Goal: Task Accomplishment & Management: Use online tool/utility

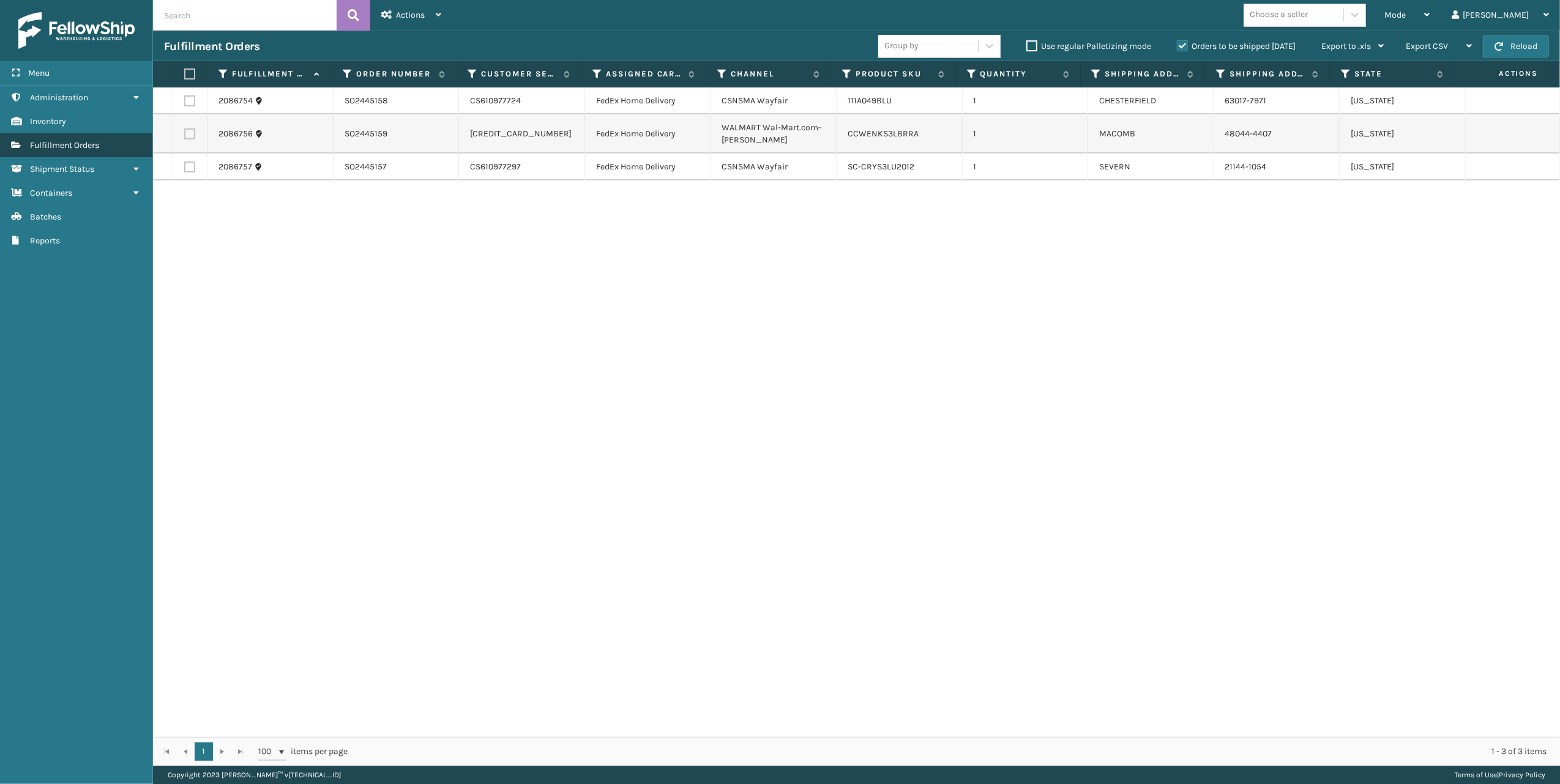
click at [87, 140] on span "Fulfillment Orders" at bounding box center [64, 145] width 69 height 10
click at [1430, 8] on div "Mode" at bounding box center [1407, 15] width 46 height 30
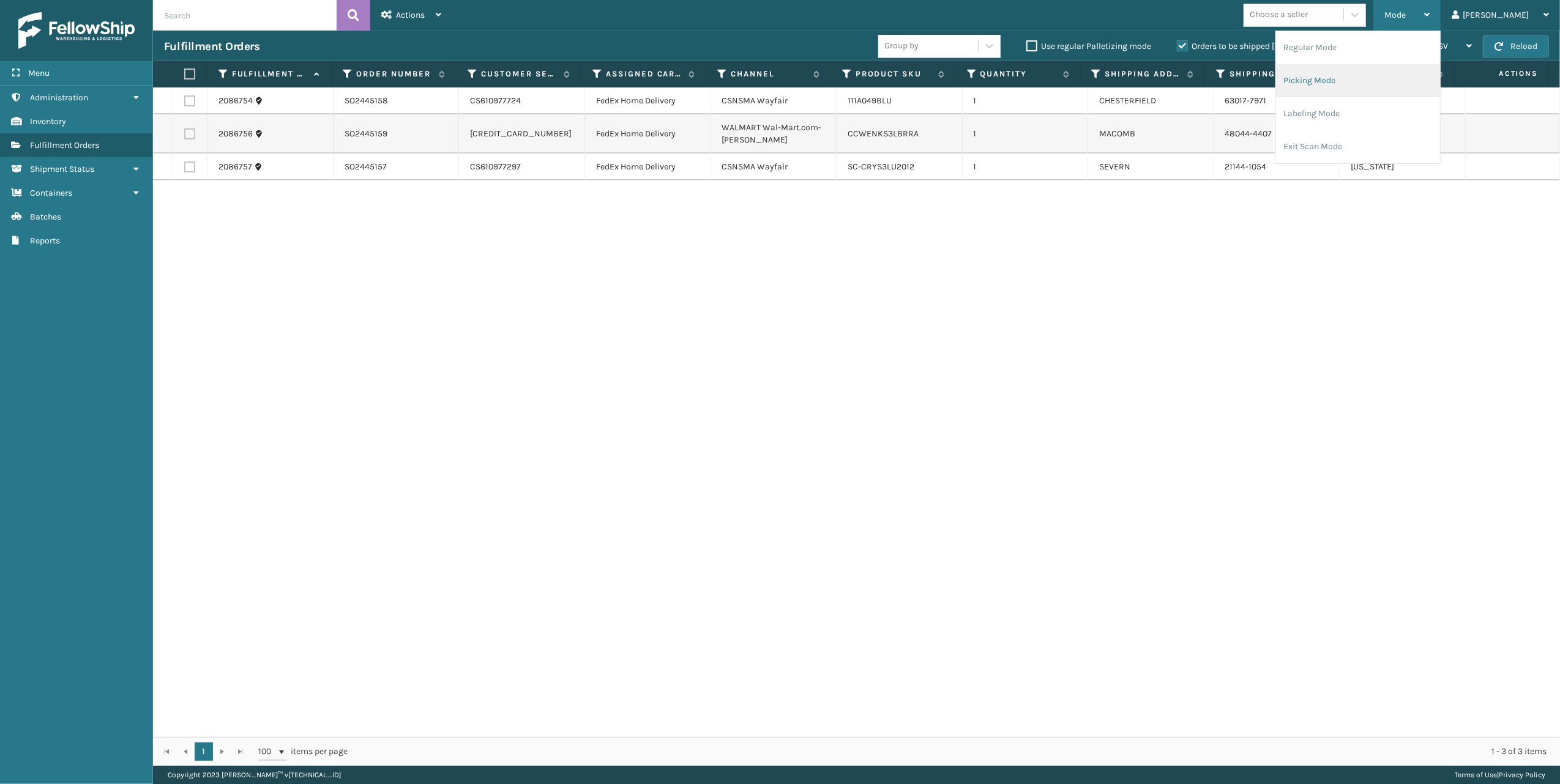
click at [1332, 77] on li "Picking Mode" at bounding box center [1358, 81] width 164 height 33
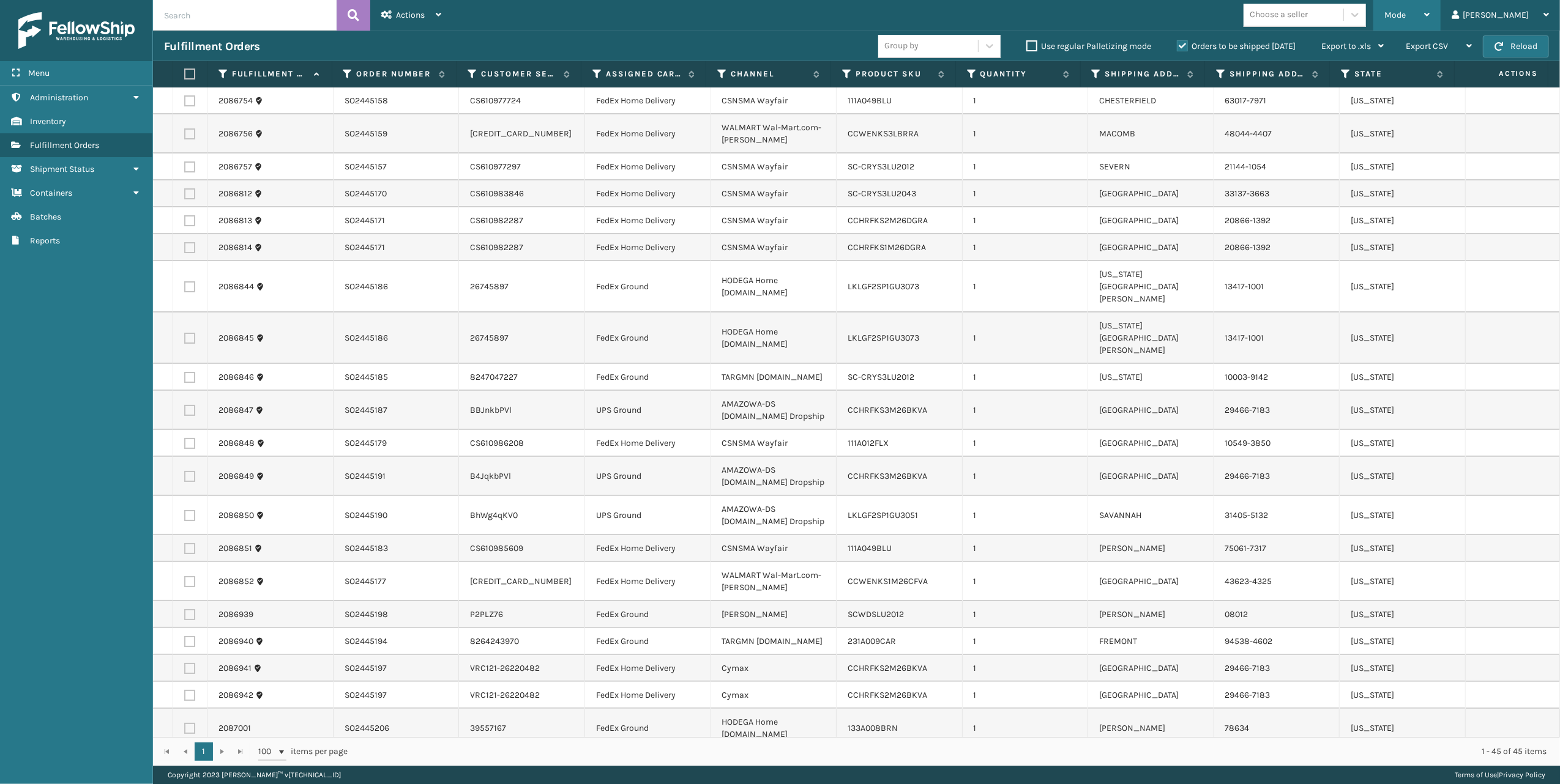
click at [1430, 18] on icon at bounding box center [1427, 14] width 6 height 9
click at [1364, 76] on li "Picking Mode" at bounding box center [1358, 81] width 164 height 33
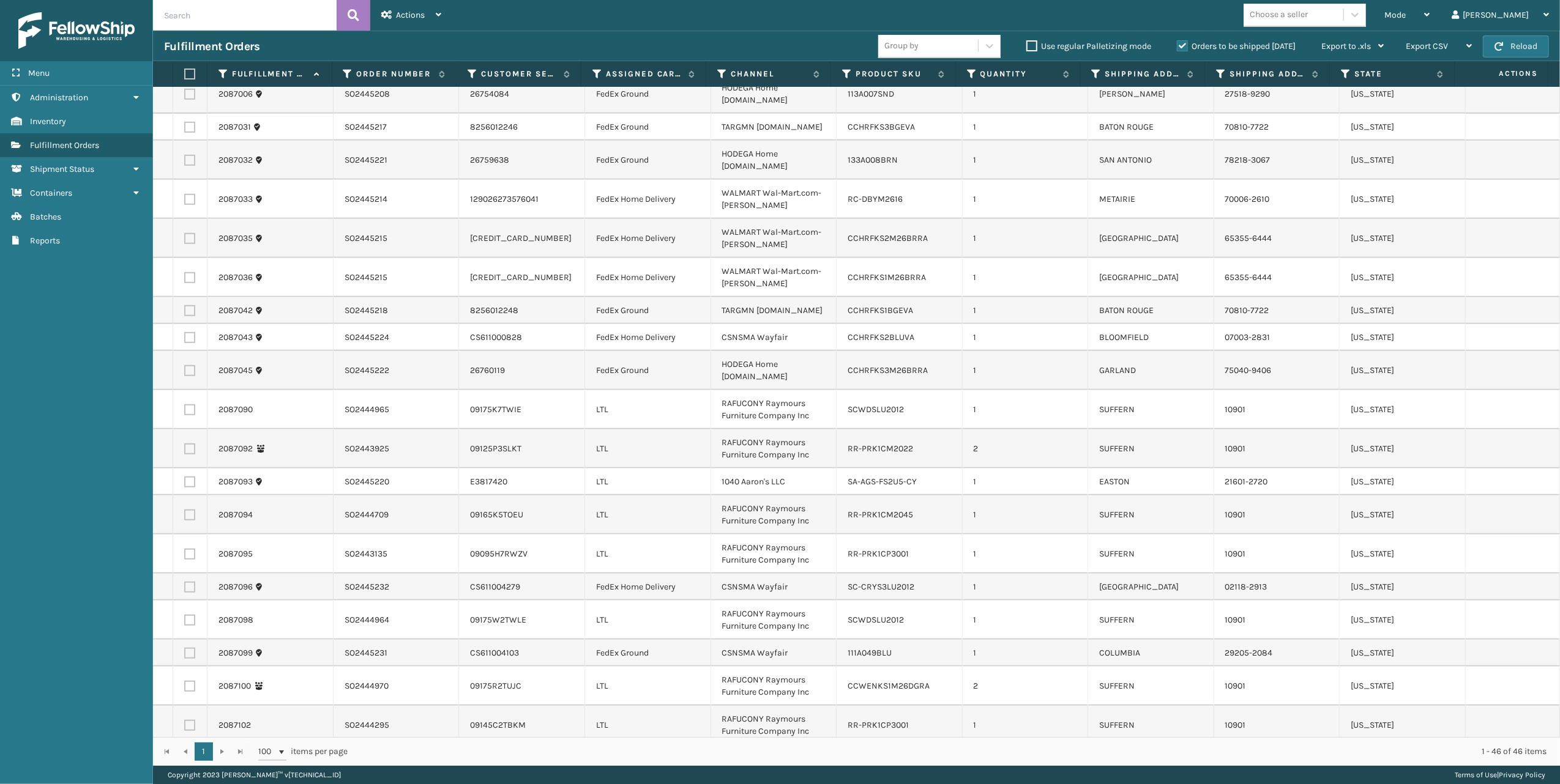
scroll to position [796, 0]
click at [594, 74] on icon at bounding box center [598, 74] width 10 height 11
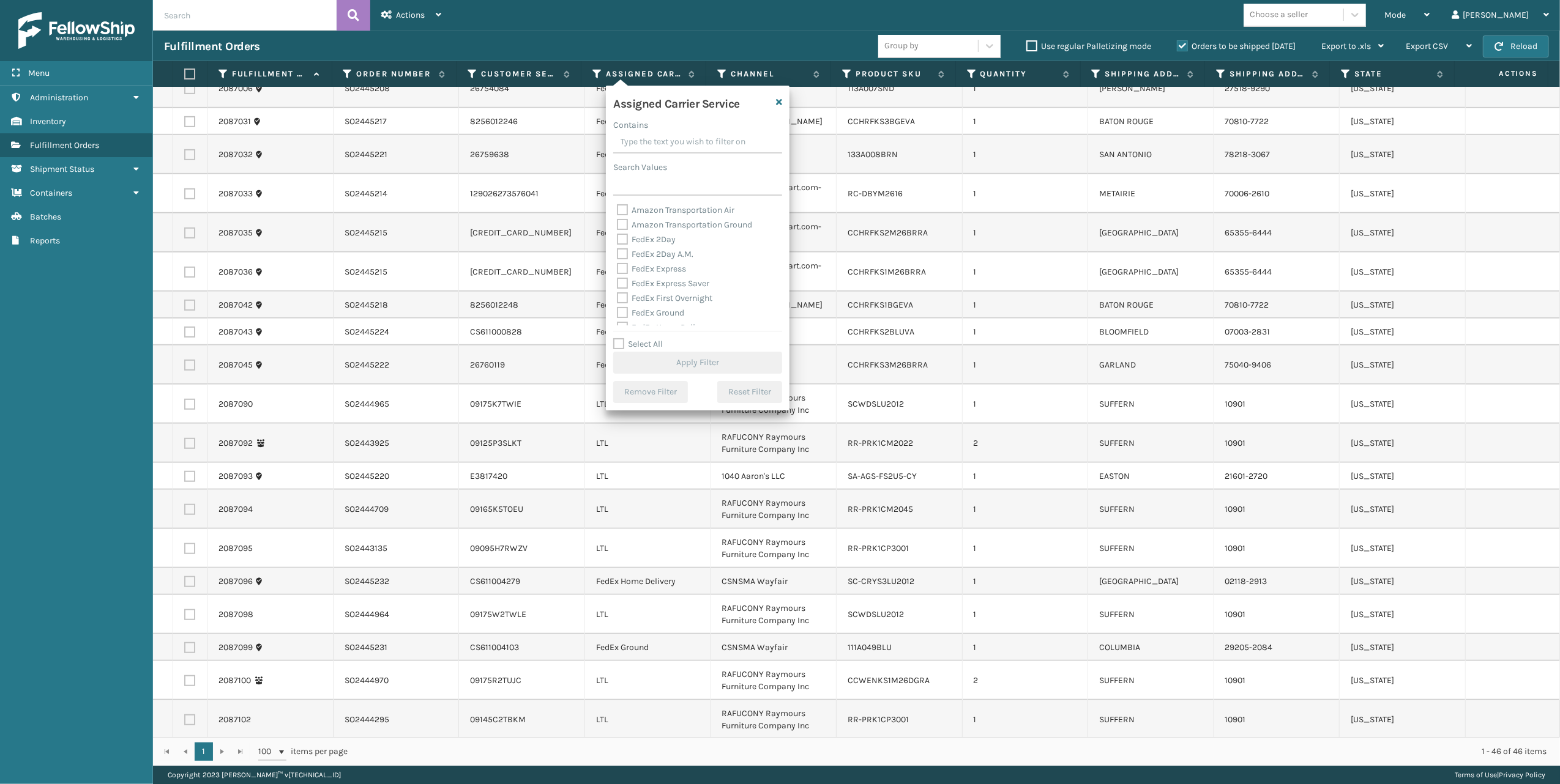
click at [647, 148] on input "Contains" at bounding box center [698, 142] width 169 height 22
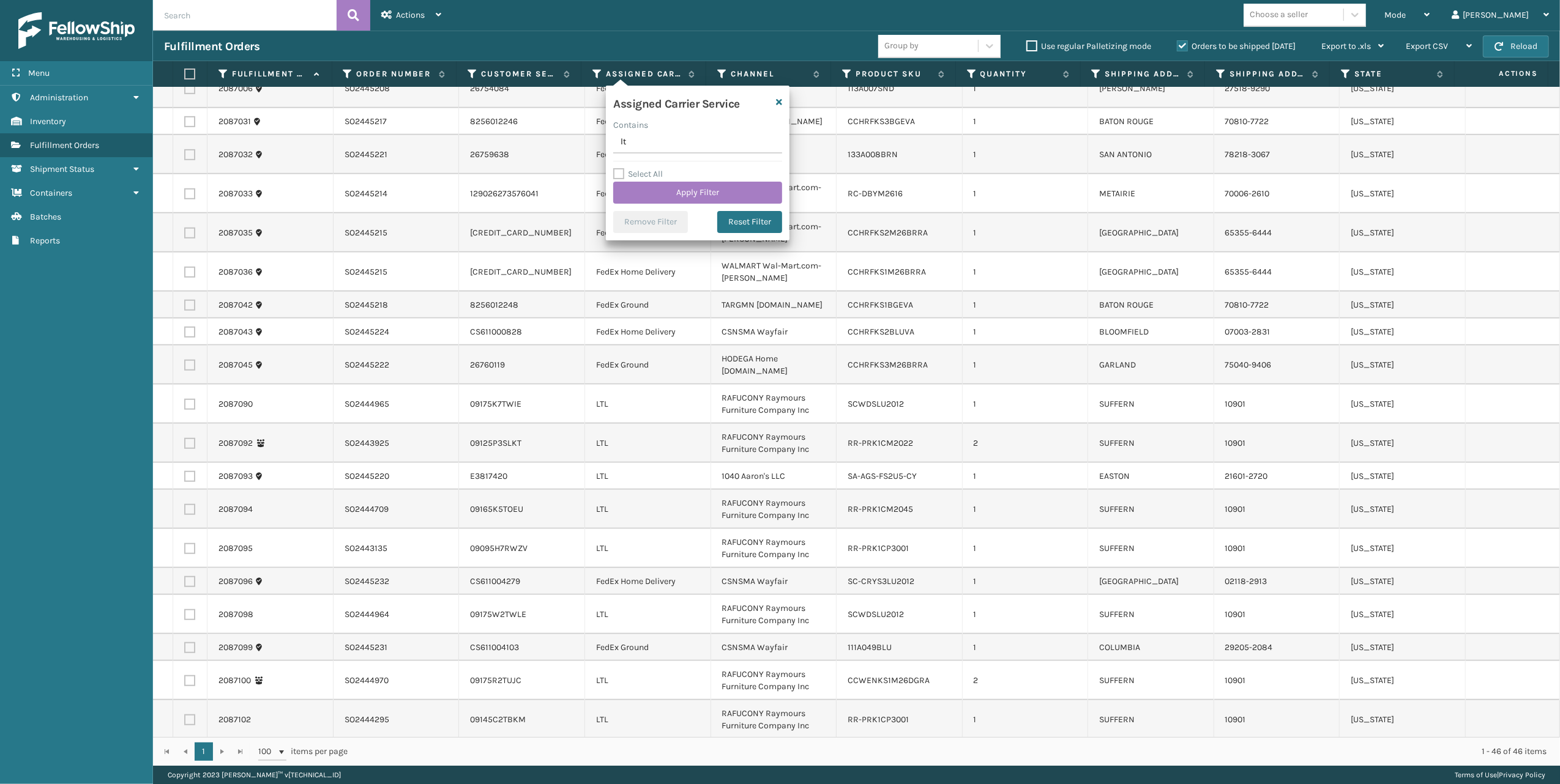
type input "ltl"
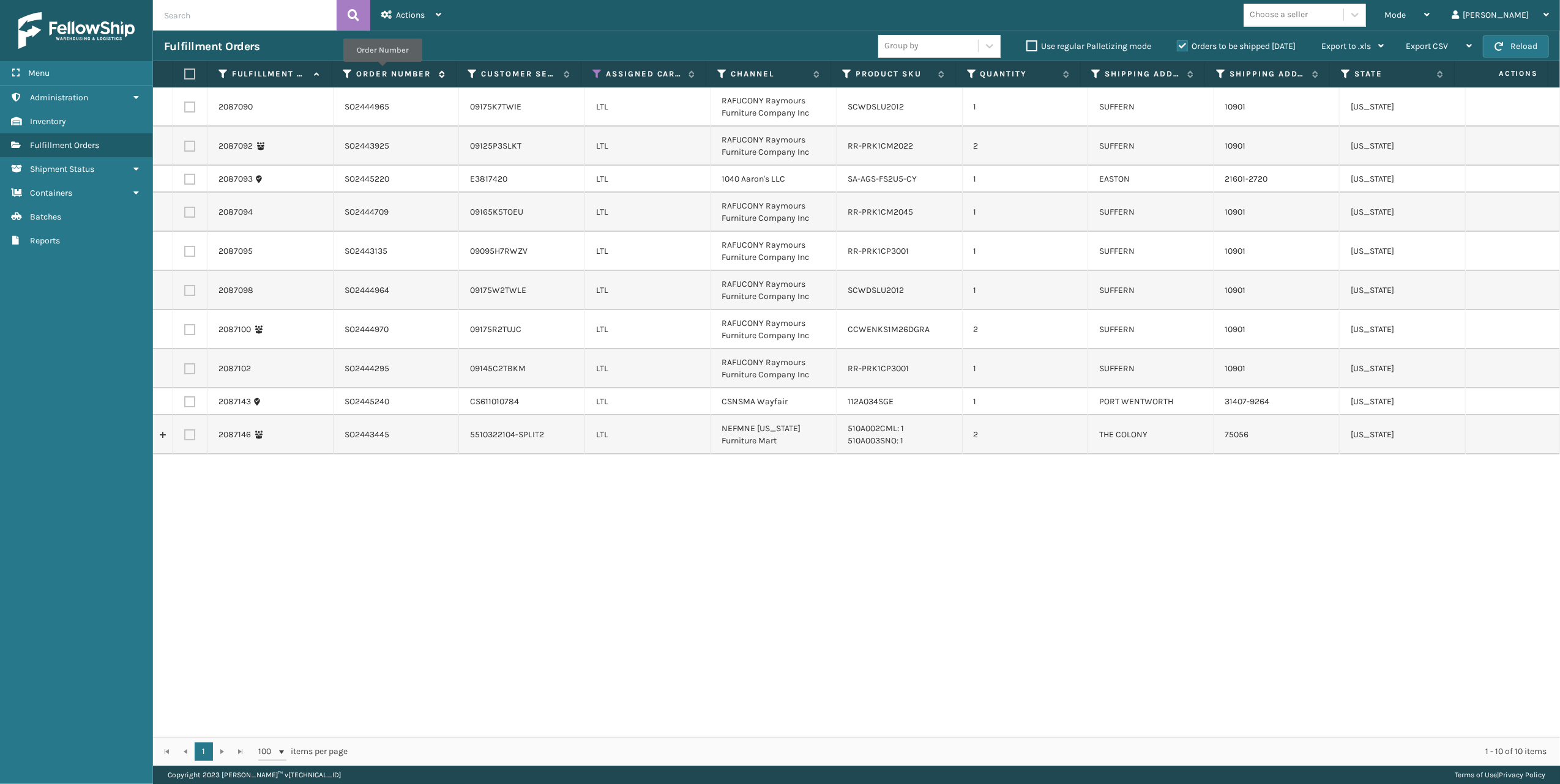
click at [383, 71] on label "Order Number" at bounding box center [394, 74] width 77 height 11
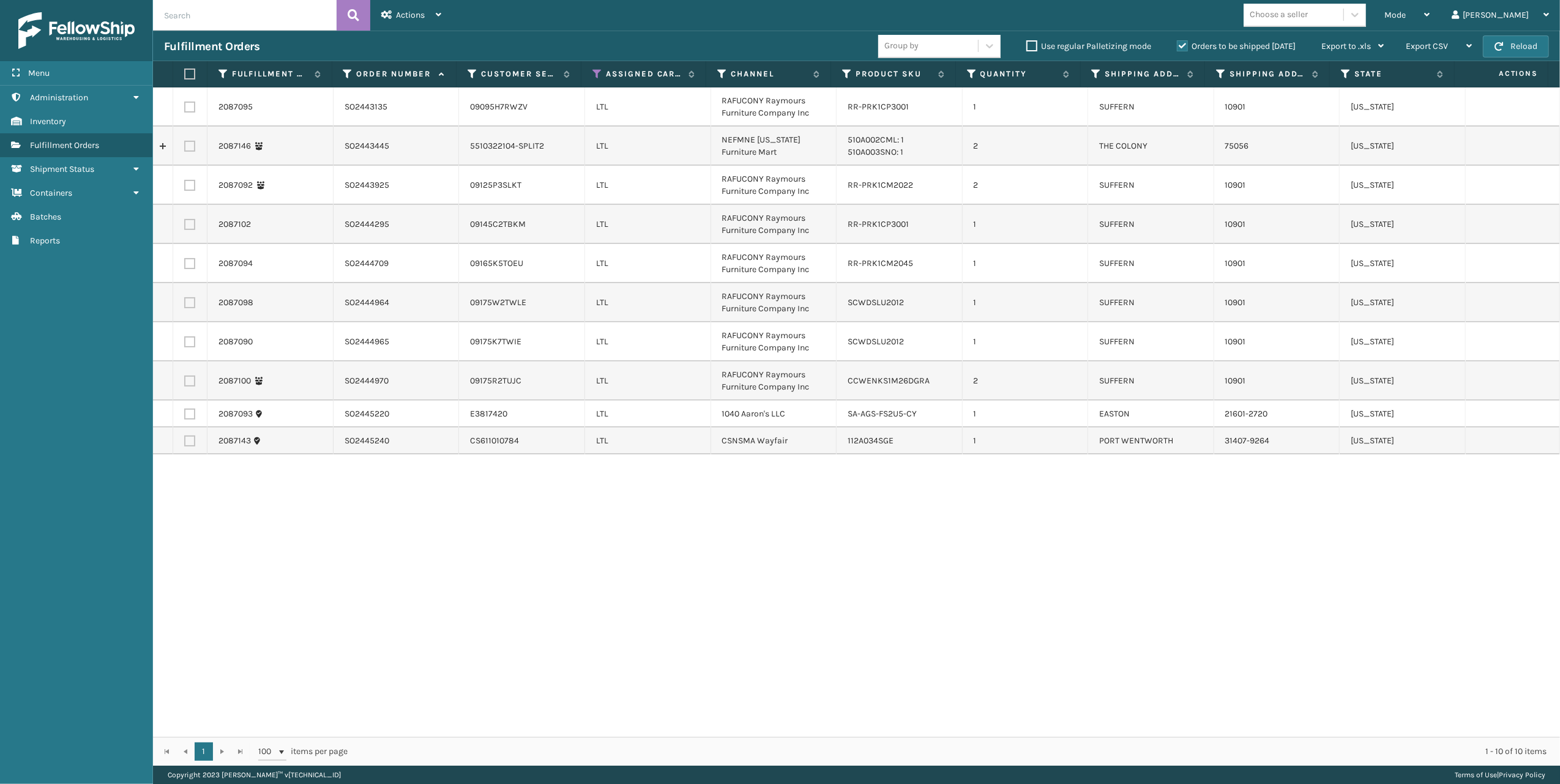
click at [189, 106] on label at bounding box center [190, 106] width 11 height 11
click at [185, 106] on input "checkbox" at bounding box center [185, 105] width 1 height 8
checkbox input "true"
click at [192, 187] on label at bounding box center [190, 185] width 11 height 11
click at [185, 187] on input "checkbox" at bounding box center [185, 184] width 1 height 8
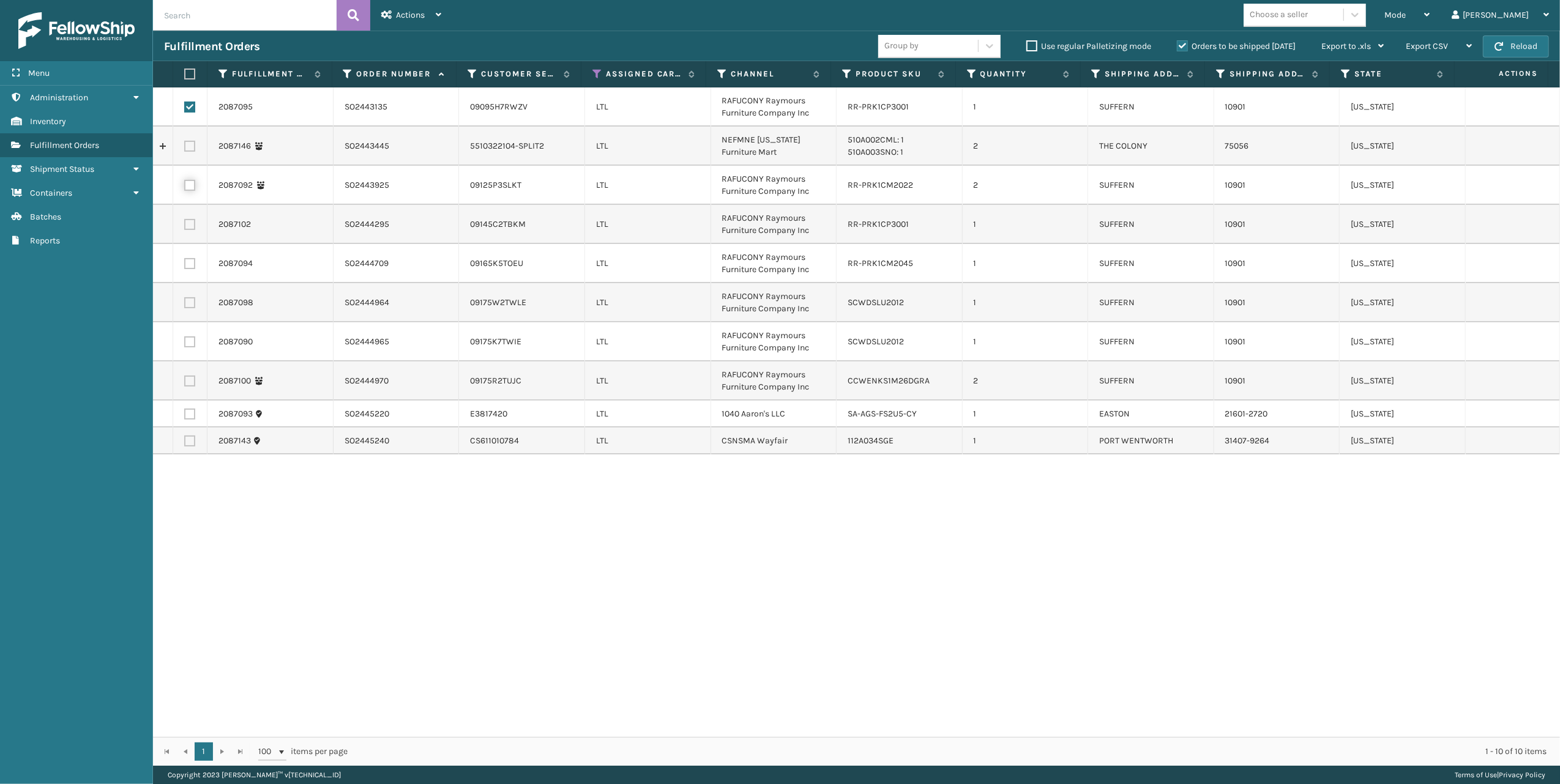
checkbox input "true"
click at [189, 223] on label at bounding box center [190, 224] width 11 height 11
click at [185, 223] on input "checkbox" at bounding box center [185, 223] width 1 height 8
checkbox input "true"
click at [189, 260] on label at bounding box center [190, 263] width 11 height 11
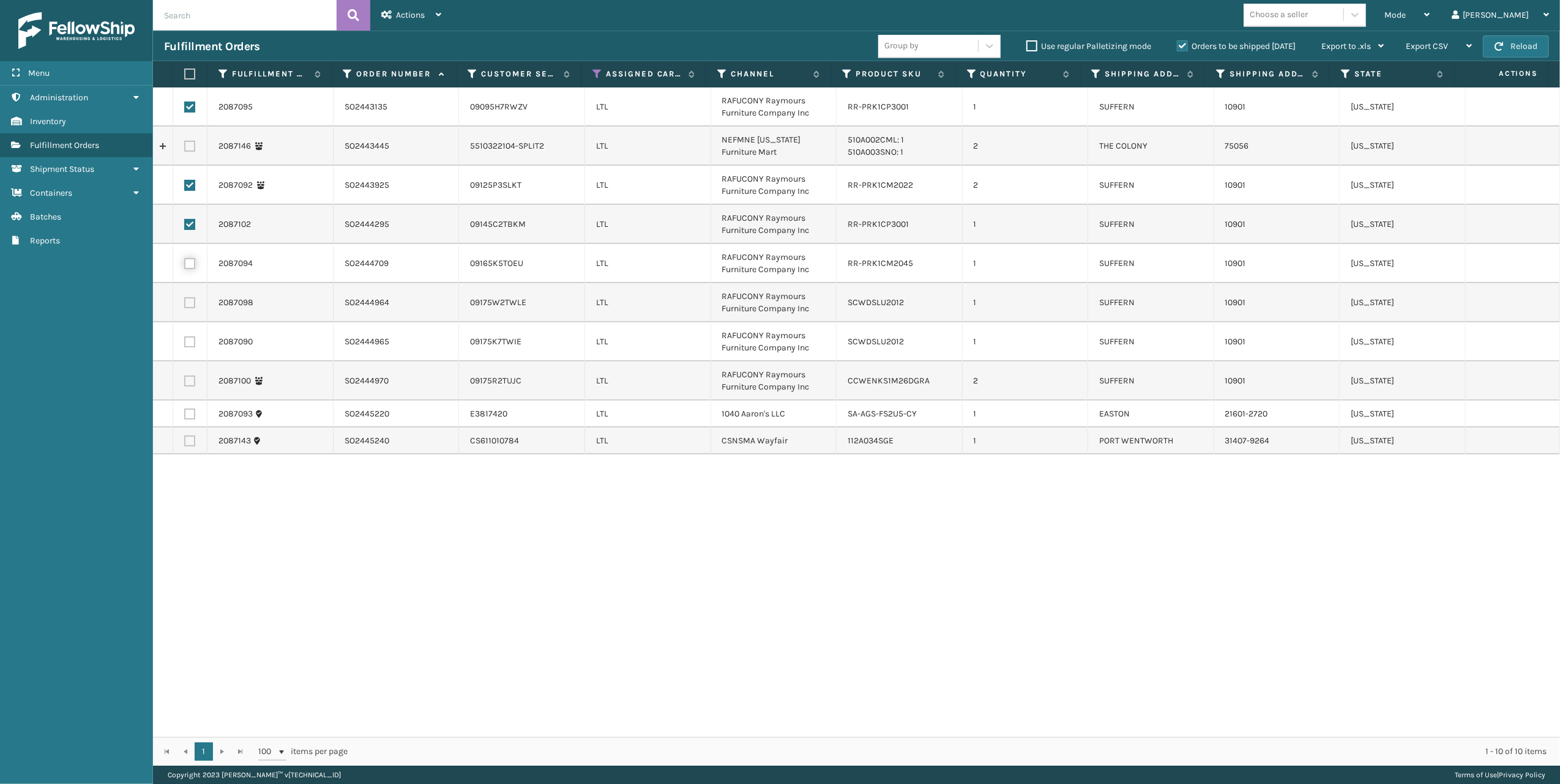
click at [185, 260] on input "checkbox" at bounding box center [185, 262] width 1 height 8
checkbox input "true"
click at [189, 304] on label at bounding box center [190, 302] width 11 height 11
click at [185, 304] on input "checkbox" at bounding box center [185, 301] width 1 height 8
checkbox input "true"
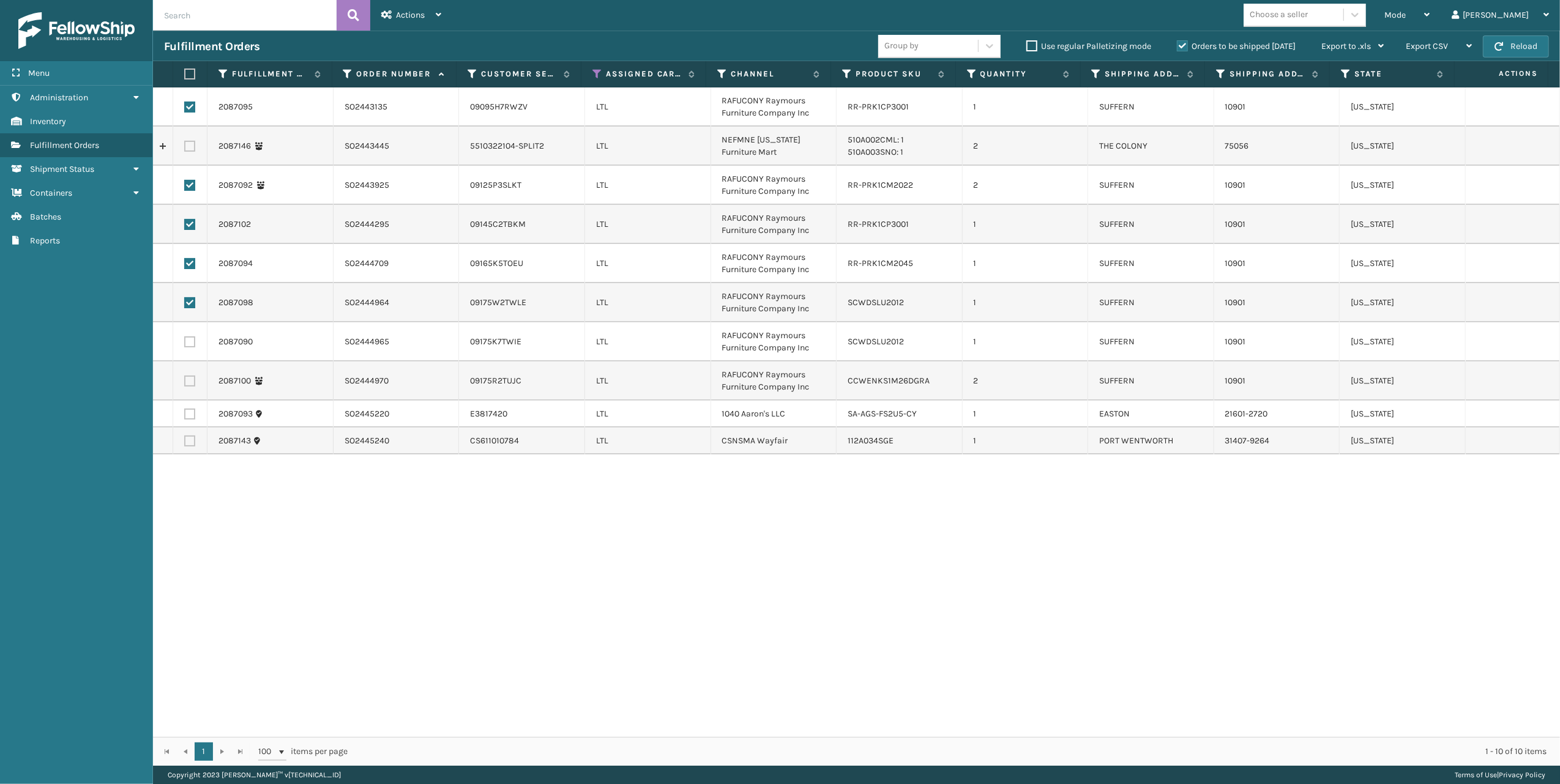
click at [189, 341] on label at bounding box center [190, 341] width 11 height 11
click at [185, 341] on input "checkbox" at bounding box center [185, 340] width 1 height 8
checkbox input "true"
click at [189, 383] on label at bounding box center [190, 380] width 11 height 11
click at [185, 383] on input "checkbox" at bounding box center [185, 379] width 1 height 8
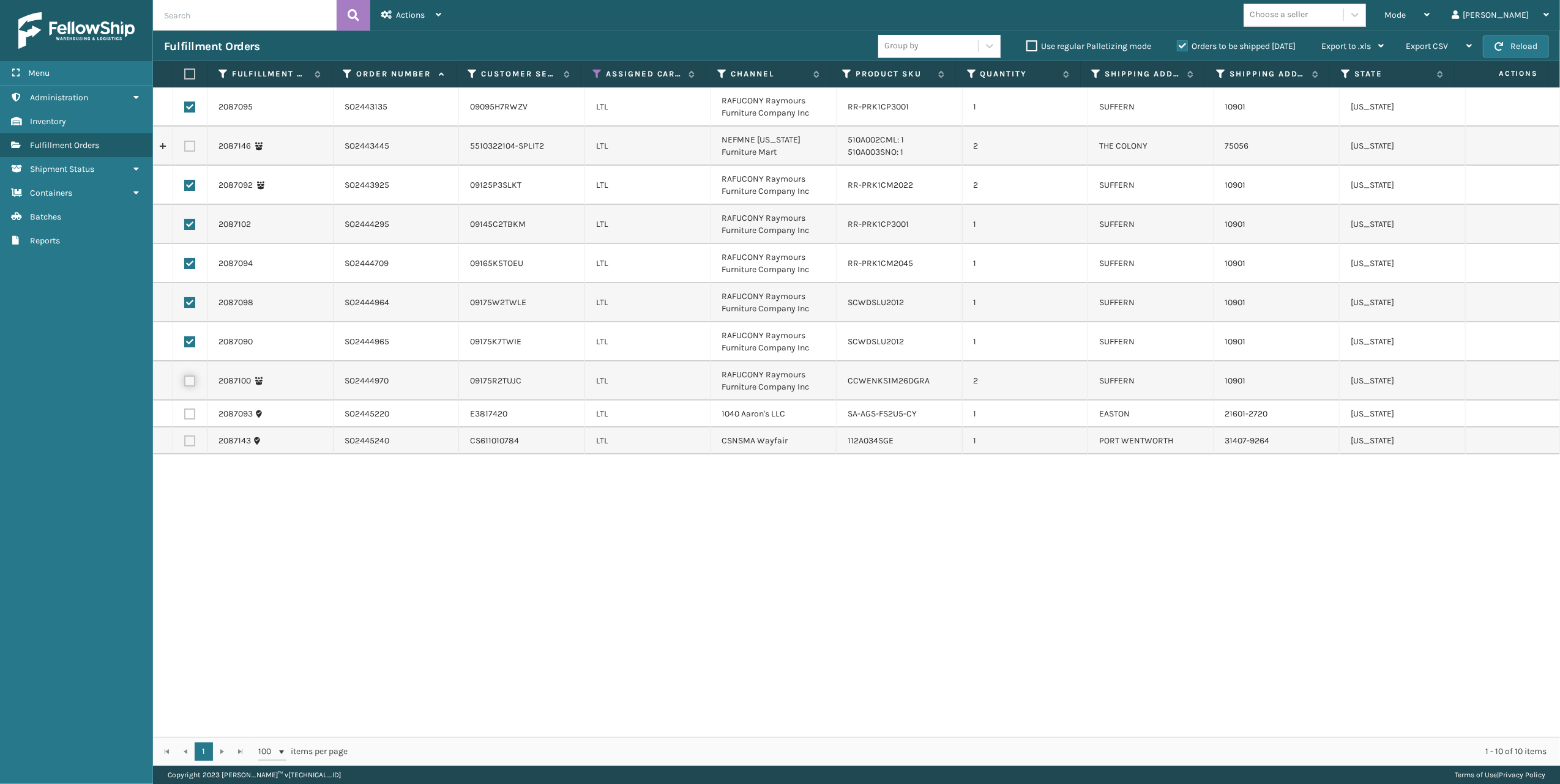
checkbox input "true"
click at [390, 657] on div "2087095 SO2443135 09095H7RWZV LTL RAFUCONY Raymours Furniture Company Inc RR-PR…" at bounding box center [856, 412] width 1407 height 649
click at [435, 10] on div "Actions" at bounding box center [411, 15] width 60 height 30
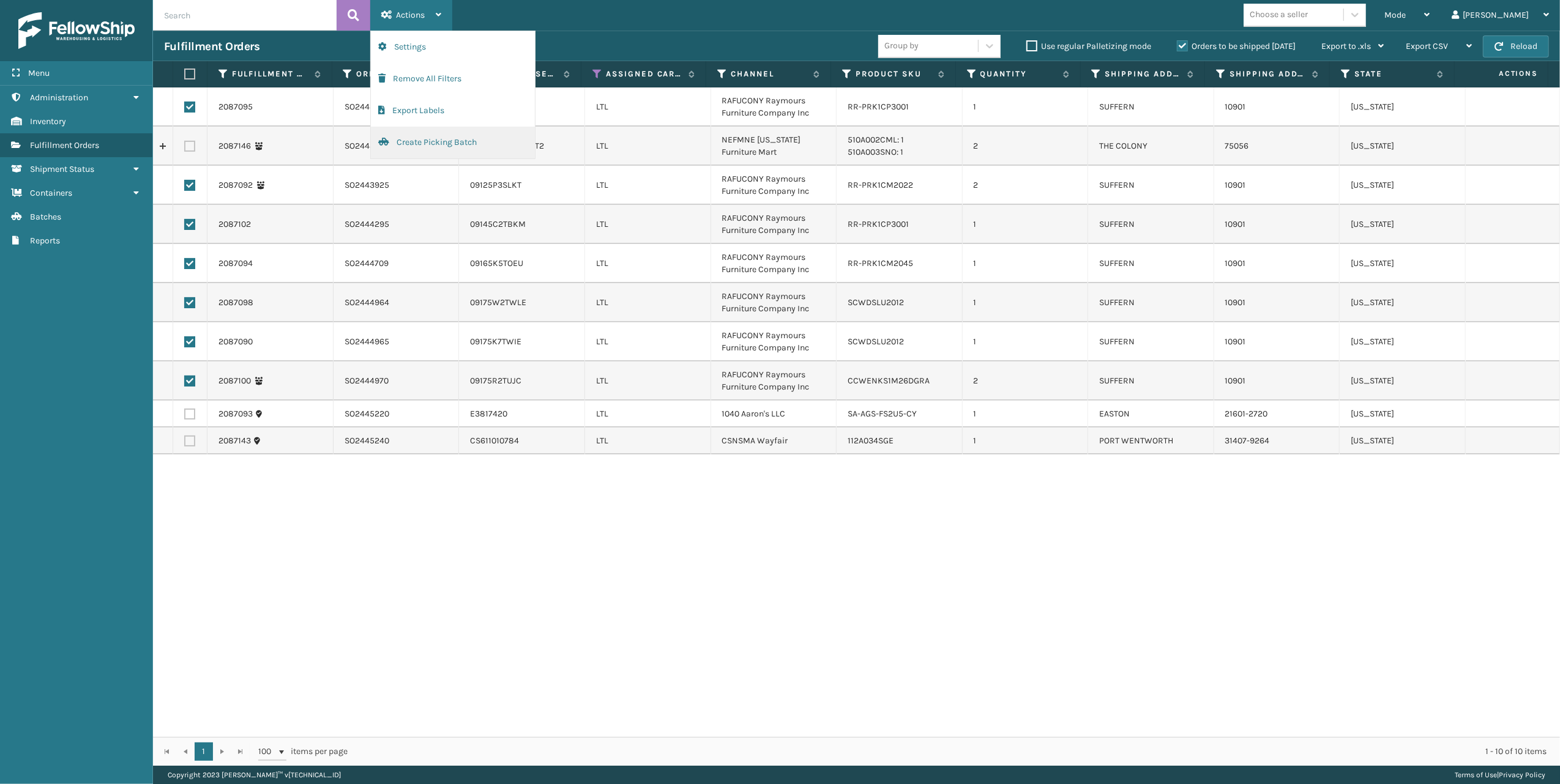
click at [422, 140] on button "Create Picking Batch" at bounding box center [453, 142] width 164 height 32
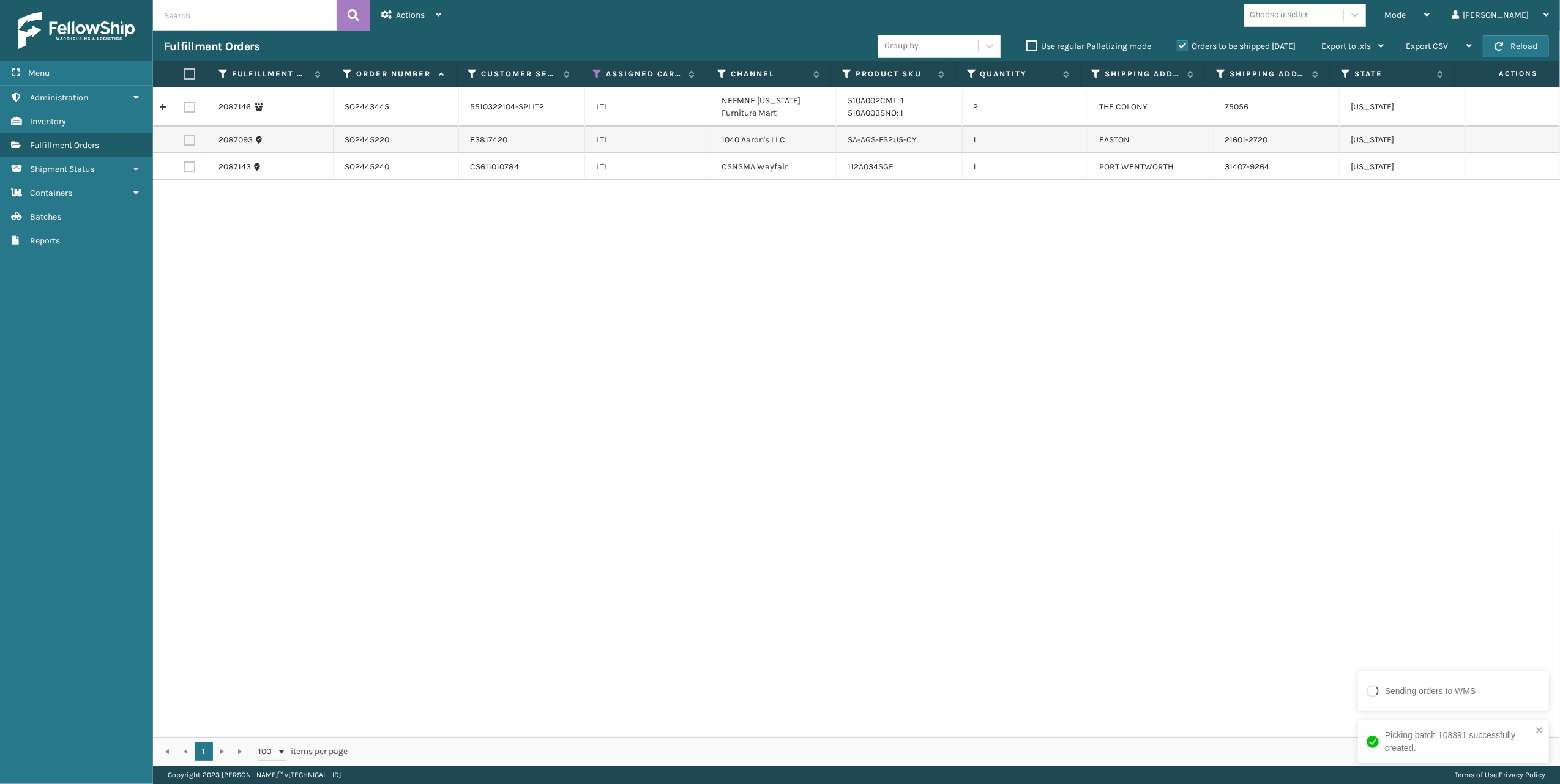
click at [216, 28] on input "text" at bounding box center [245, 15] width 184 height 30
paste input "SO2444183"
type input "SO2444183"
click at [349, 15] on icon at bounding box center [353, 14] width 12 height 18
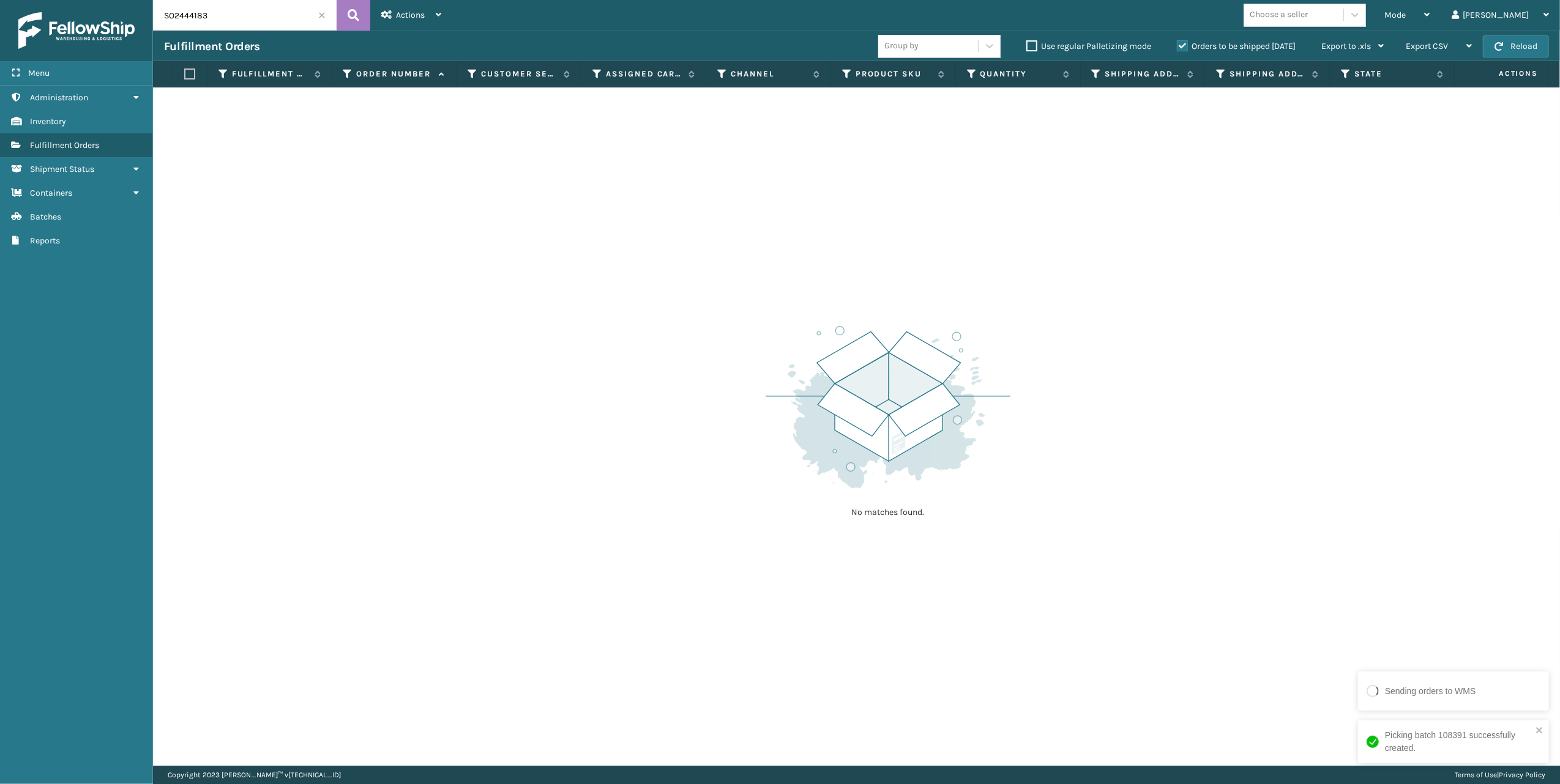
click at [256, 25] on input "SO2444183" at bounding box center [245, 15] width 184 height 30
click at [164, 11] on input "SO2444183" at bounding box center [245, 15] width 184 height 30
